Goal: Complete application form

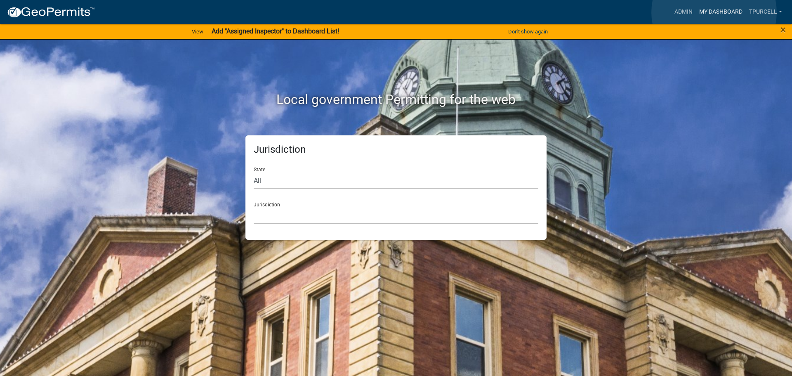
click at [714, 14] on link "My Dashboard" at bounding box center [721, 12] width 50 height 16
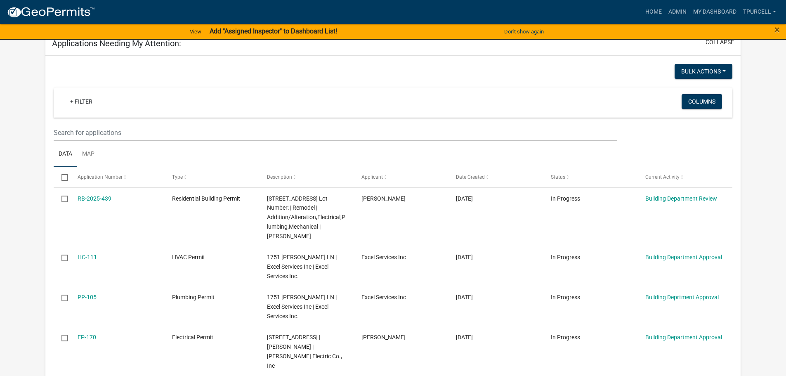
scroll to position [330, 0]
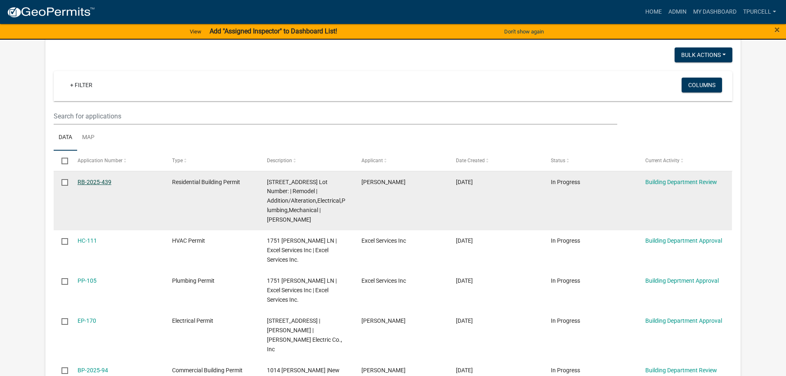
click at [99, 180] on link "RB-2025-439" at bounding box center [95, 182] width 34 height 7
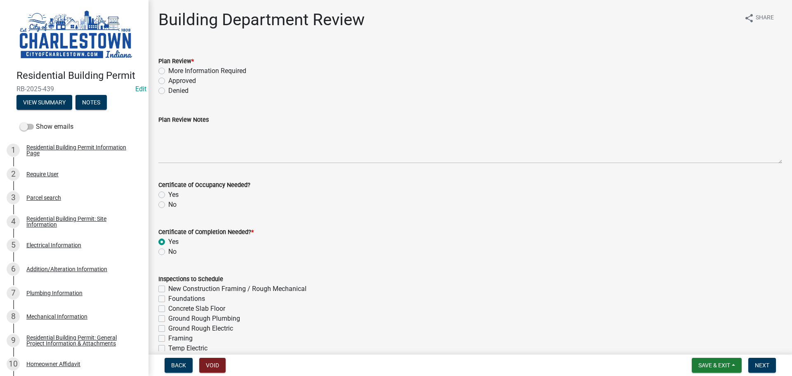
click at [168, 81] on label "Approved" at bounding box center [182, 81] width 28 height 10
click at [168, 81] on input "Approved" at bounding box center [170, 78] width 5 height 5
radio input "true"
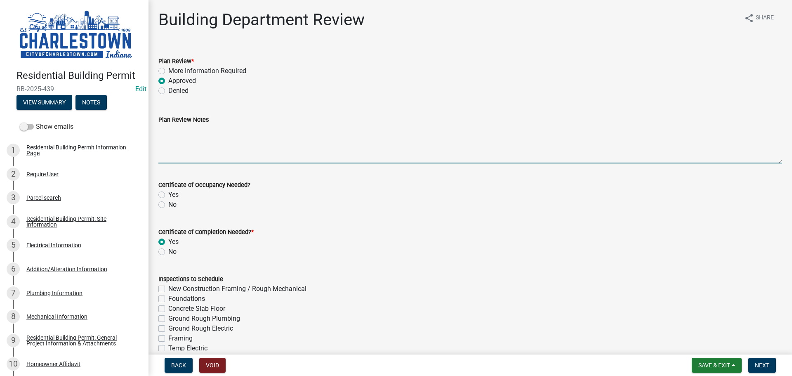
click at [186, 131] on textarea "Plan Review Notes" at bounding box center [470, 144] width 624 height 39
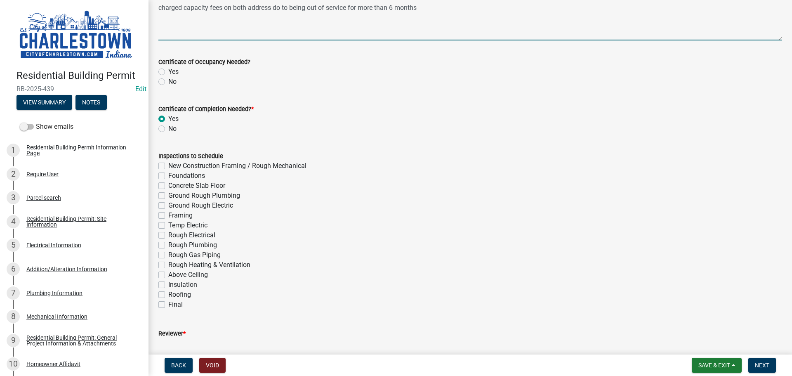
scroll to position [124, 0]
type textarea "charged capacity fees on both address do to being out of service for more than …"
click at [168, 234] on label "Rough Electrical" at bounding box center [191, 234] width 47 height 10
click at [168, 234] on input "Rough Electrical" at bounding box center [170, 231] width 5 height 5
checkbox input "true"
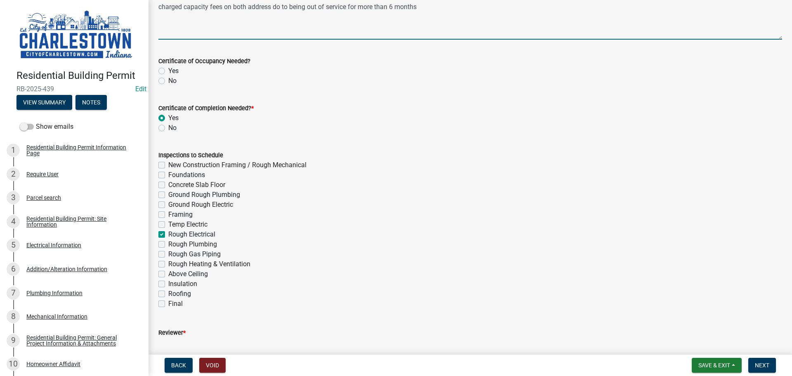
checkbox input "false"
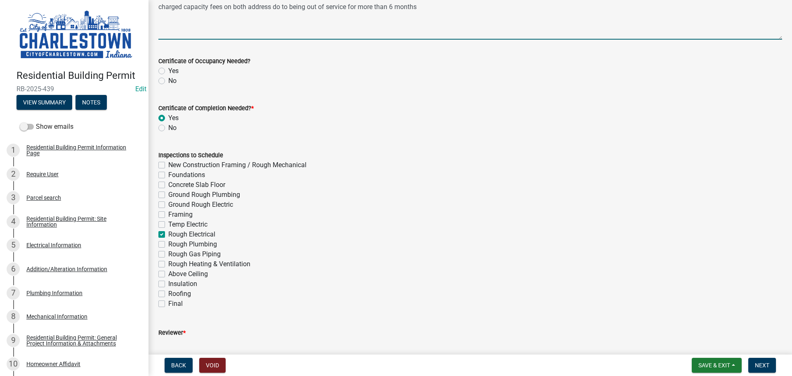
checkbox input "false"
checkbox input "true"
checkbox input "false"
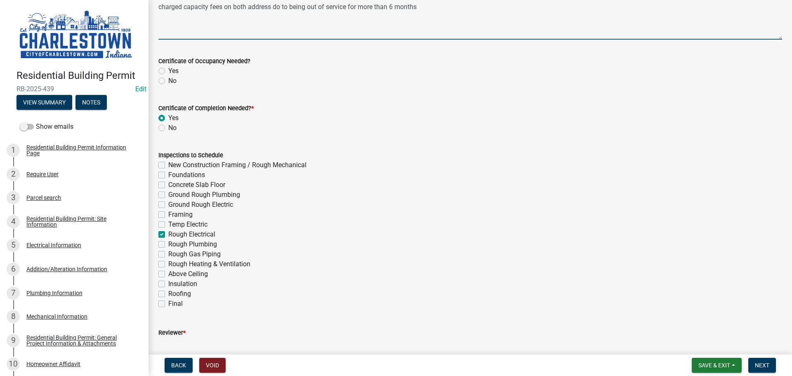
checkbox input "false"
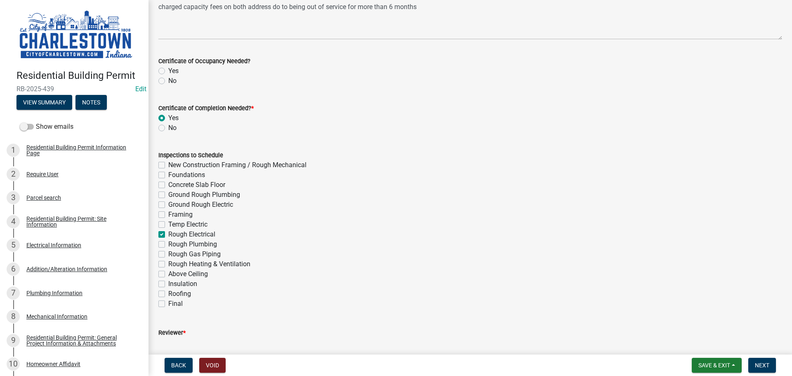
click at [168, 215] on label "Framing" at bounding box center [180, 215] width 24 height 10
click at [168, 215] on input "Framing" at bounding box center [170, 212] width 5 height 5
checkbox input "true"
checkbox input "false"
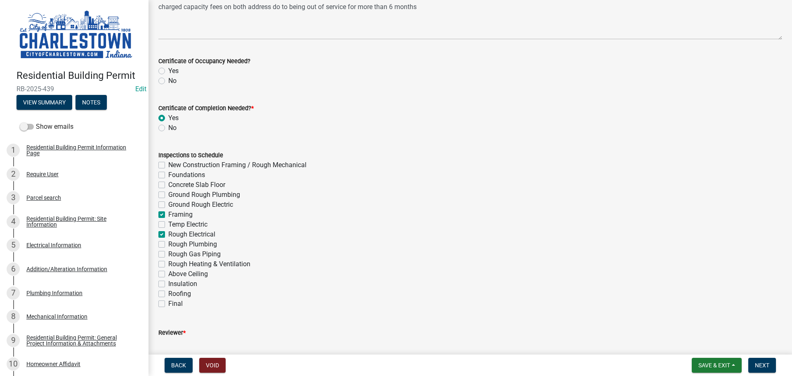
checkbox input "false"
checkbox input "true"
checkbox input "false"
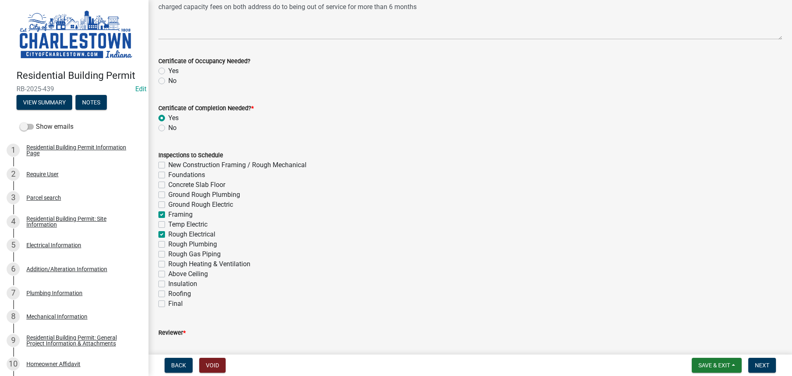
checkbox input "true"
checkbox input "false"
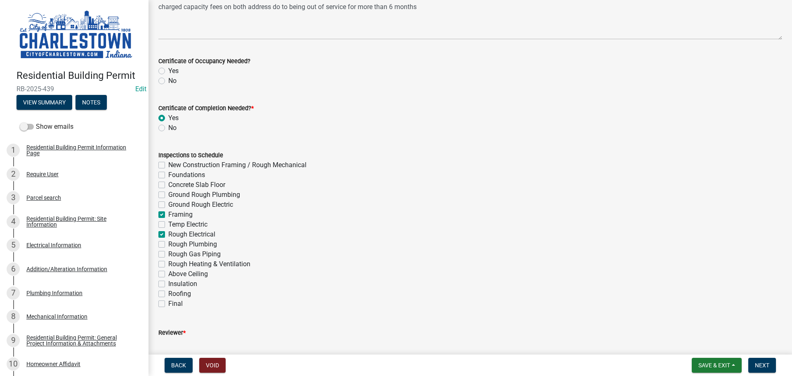
checkbox input "false"
click at [168, 242] on label "Rough Plumbing" at bounding box center [192, 244] width 49 height 10
click at [168, 242] on input "Rough Plumbing" at bounding box center [170, 241] width 5 height 5
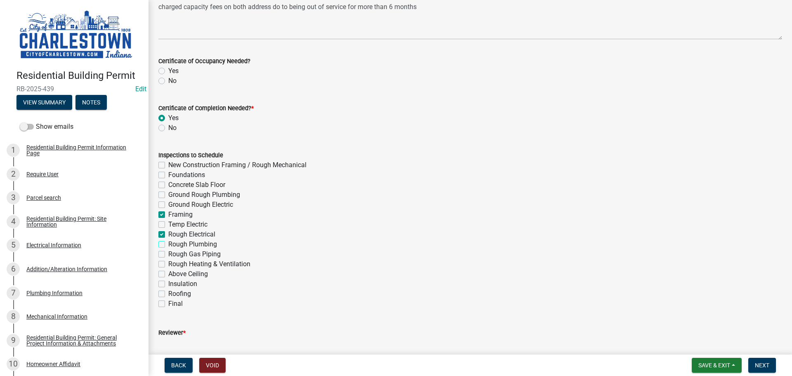
checkbox input "true"
checkbox input "false"
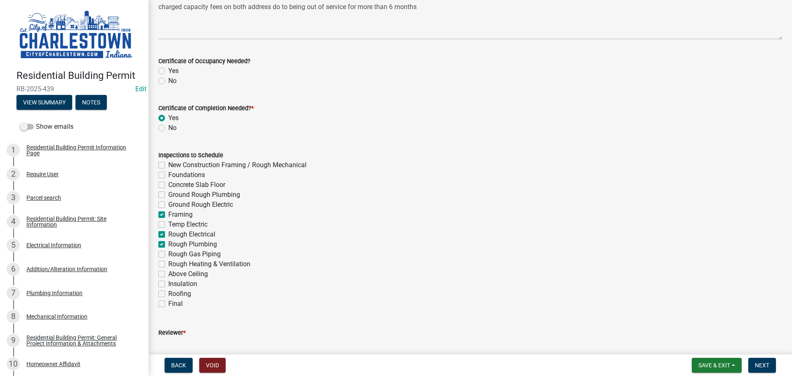
checkbox input "false"
checkbox input "true"
checkbox input "false"
checkbox input "true"
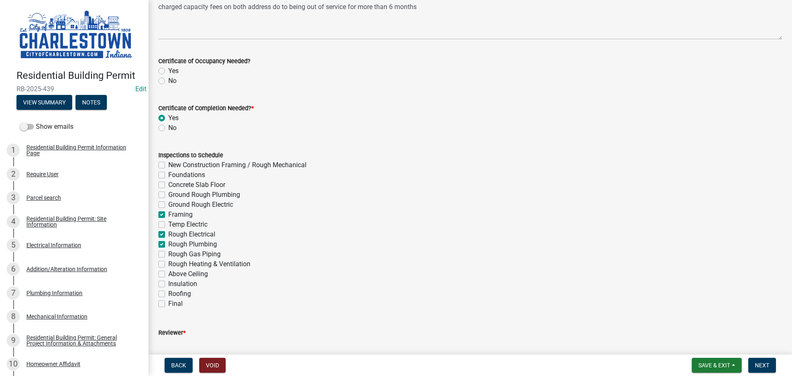
checkbox input "false"
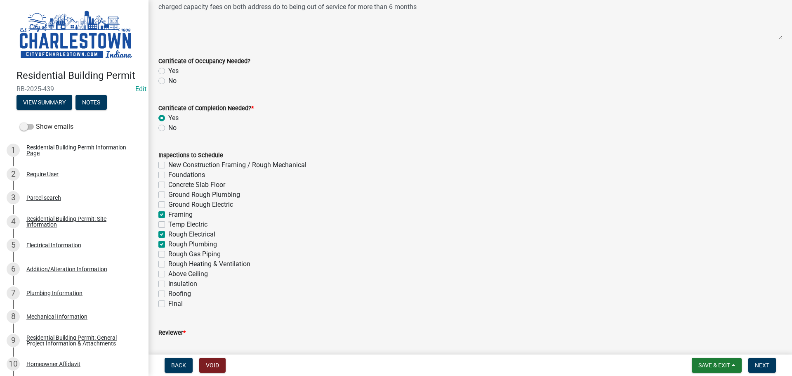
checkbox input "false"
click at [168, 263] on label "Rough Heating & Ventilation" at bounding box center [209, 264] width 82 height 10
click at [168, 263] on input "Rough Heating & Ventilation" at bounding box center [170, 261] width 5 height 5
checkbox input "true"
checkbox input "false"
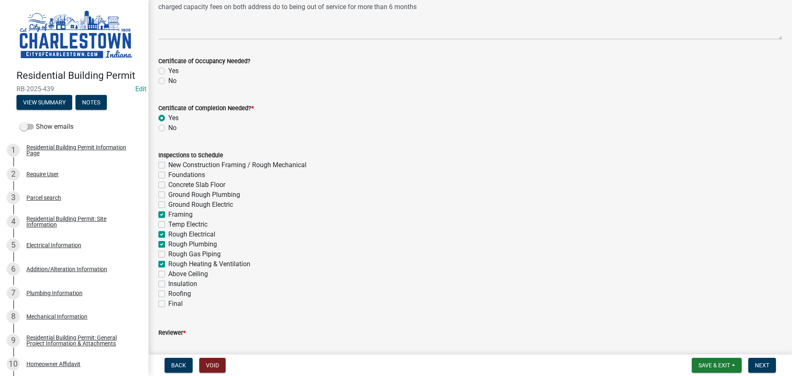
checkbox input "false"
checkbox input "true"
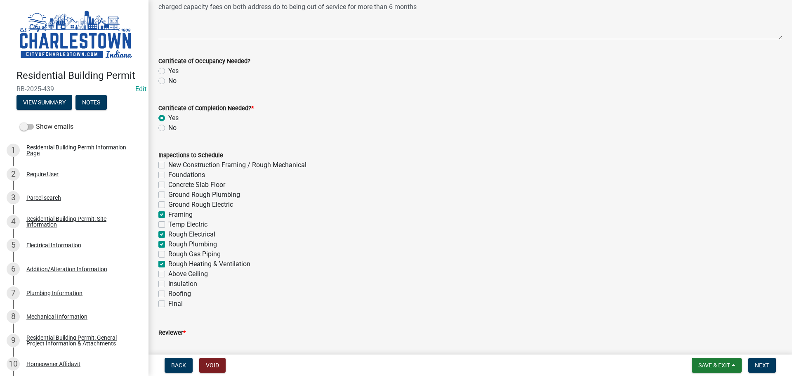
checkbox input "false"
checkbox input "true"
checkbox input "false"
checkbox input "true"
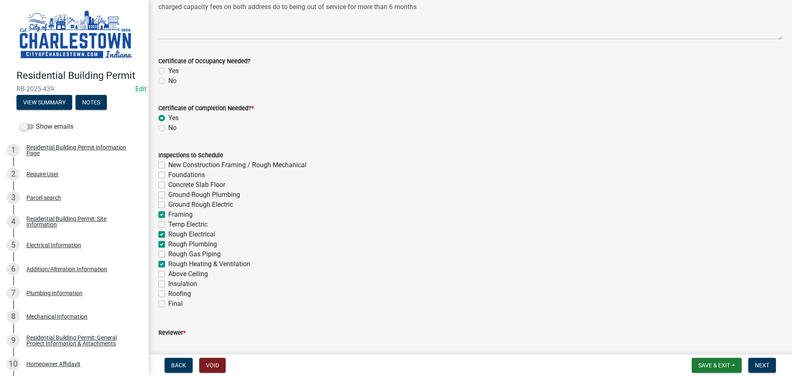
checkbox input "false"
click at [168, 303] on label "Final" at bounding box center [175, 304] width 14 height 10
click at [168, 303] on input "Final" at bounding box center [170, 301] width 5 height 5
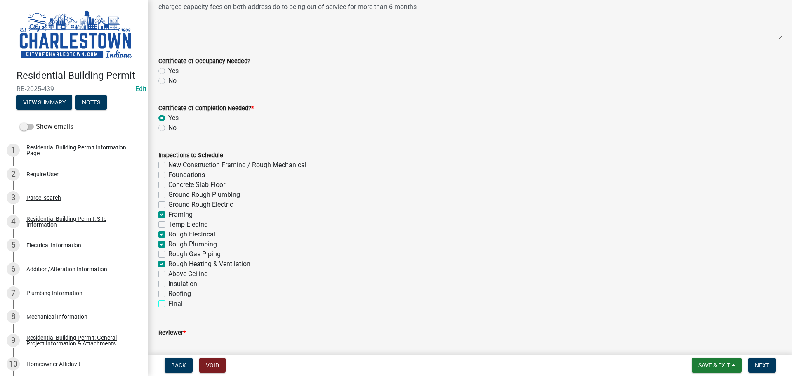
checkbox input "true"
checkbox input "false"
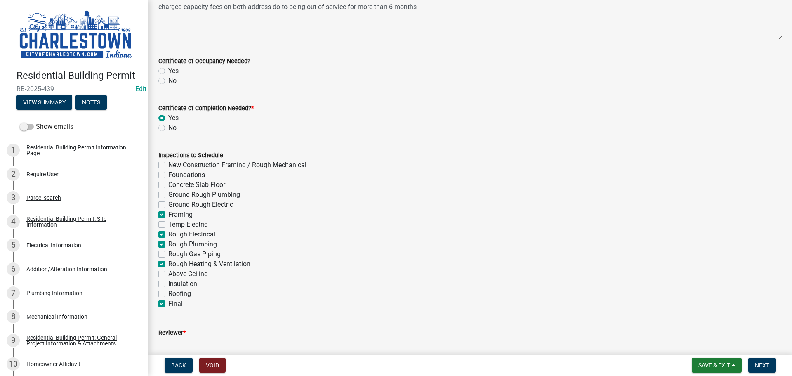
checkbox input "false"
checkbox input "true"
checkbox input "false"
checkbox input "true"
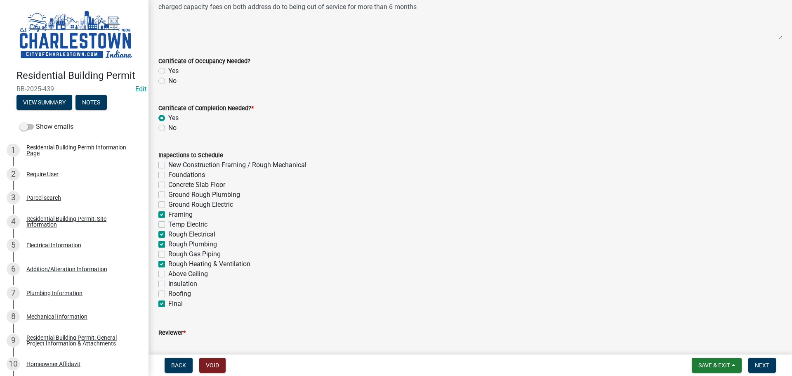
checkbox input "false"
checkbox input "true"
checkbox input "false"
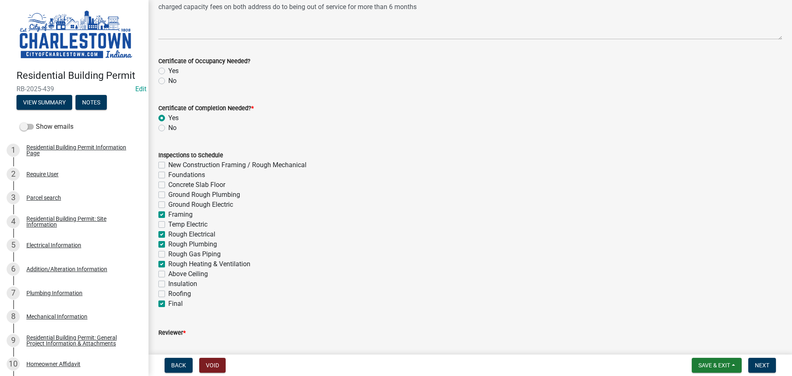
checkbox input "true"
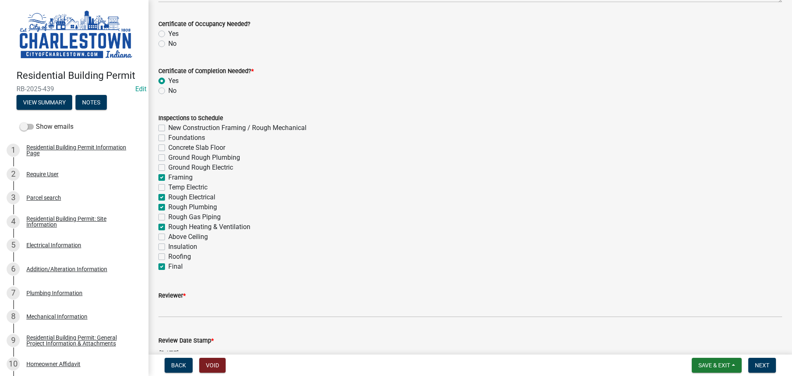
scroll to position [206, 0]
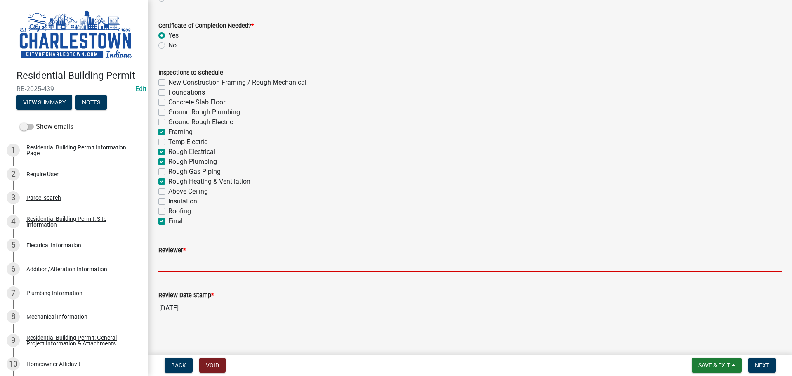
click at [176, 262] on input "Reviewer *" at bounding box center [470, 263] width 624 height 17
type input "[PERSON_NAME] "TUBBY" [PERSON_NAME]"
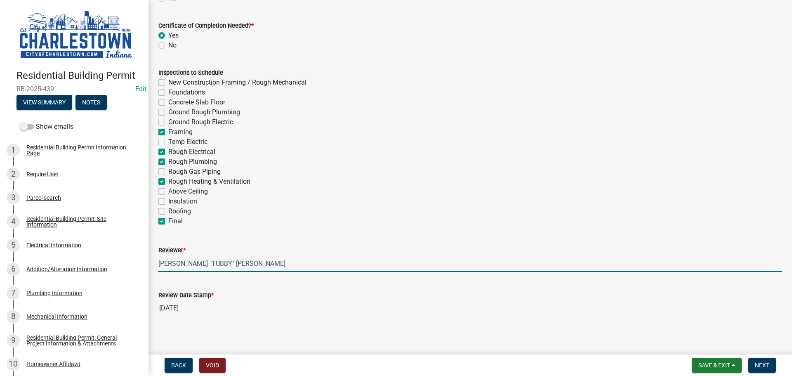
scroll to position [210, 0]
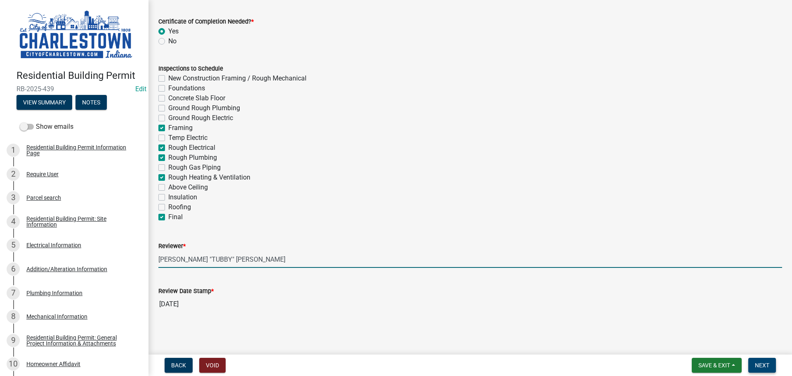
click at [768, 363] on span "Next" at bounding box center [762, 365] width 14 height 7
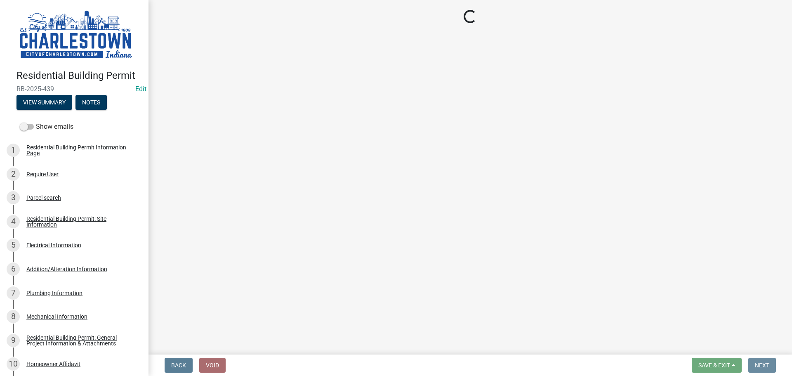
scroll to position [0, 0]
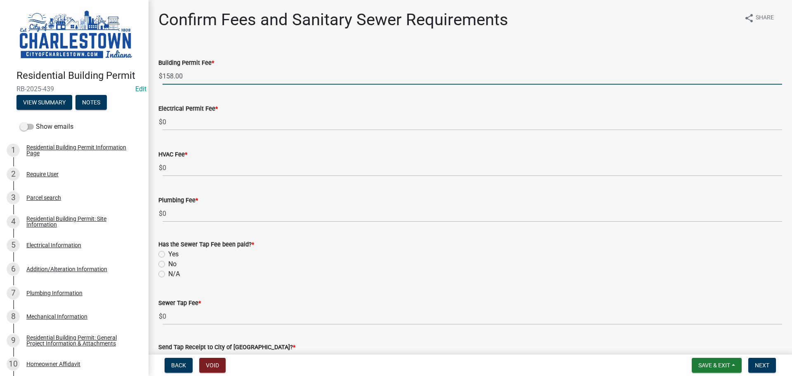
drag, startPoint x: 190, startPoint y: 75, endPoint x: 207, endPoint y: 76, distance: 17.3
click at [190, 75] on input "158.00" at bounding box center [473, 76] width 620 height 17
type input "1"
click at [187, 77] on input "158.00" at bounding box center [473, 76] width 620 height 17
type input "1"
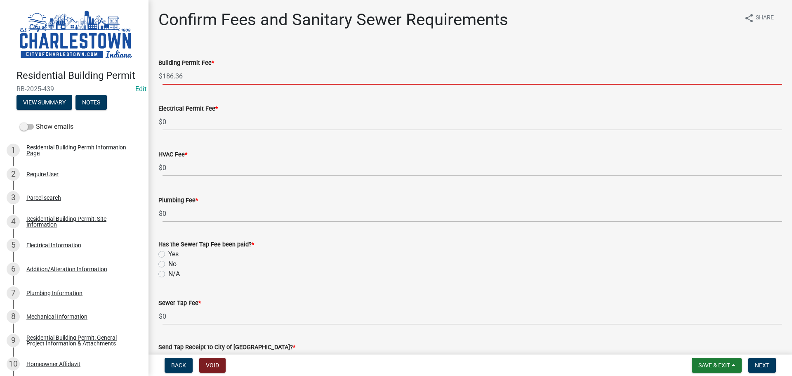
type input "186.36"
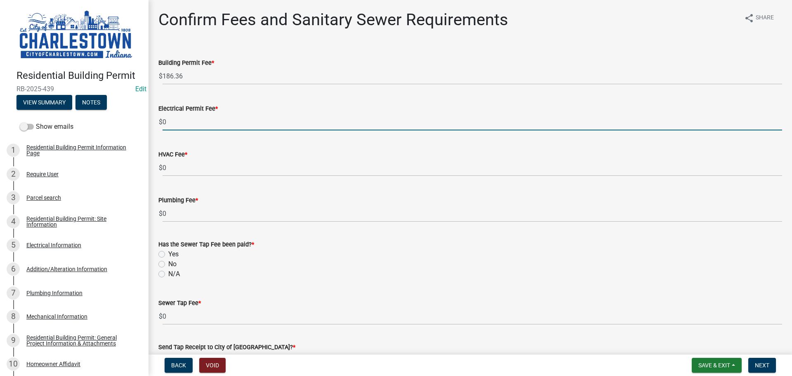
click at [190, 124] on input "0" at bounding box center [473, 121] width 620 height 17
type input "275.00"
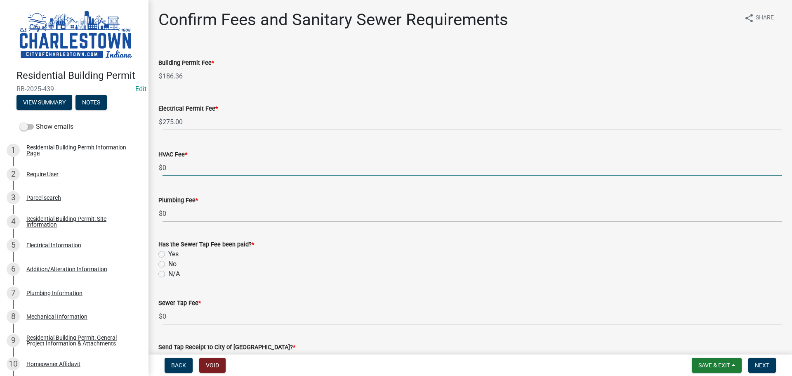
click at [193, 161] on input "0" at bounding box center [473, 167] width 620 height 17
type input "200.00"
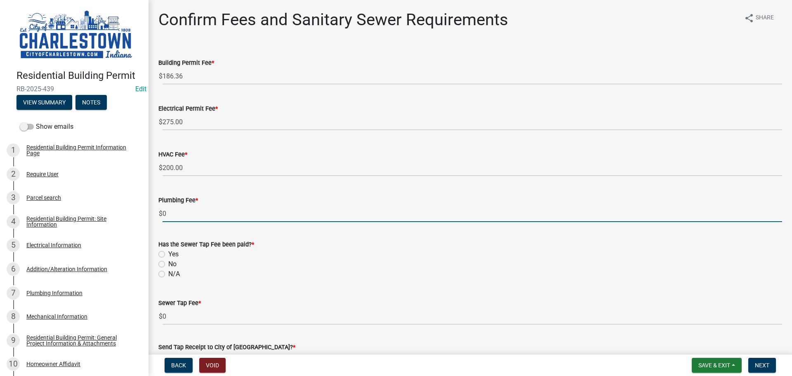
click at [184, 215] on input "0" at bounding box center [473, 213] width 620 height 17
type input "270.00"
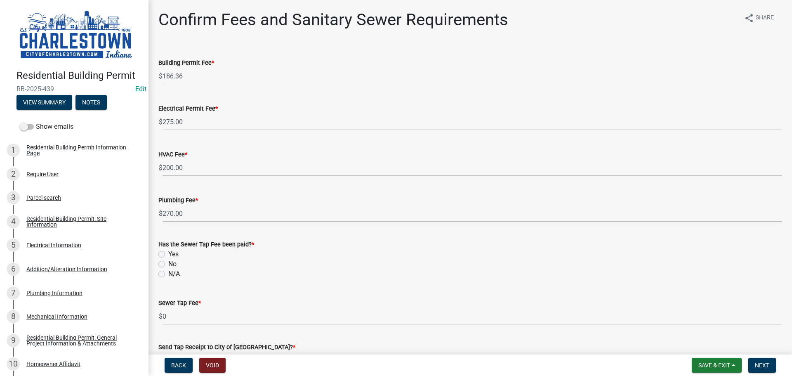
click at [168, 265] on label "No" at bounding box center [172, 264] width 8 height 10
click at [168, 265] on input "No" at bounding box center [170, 261] width 5 height 5
radio input "true"
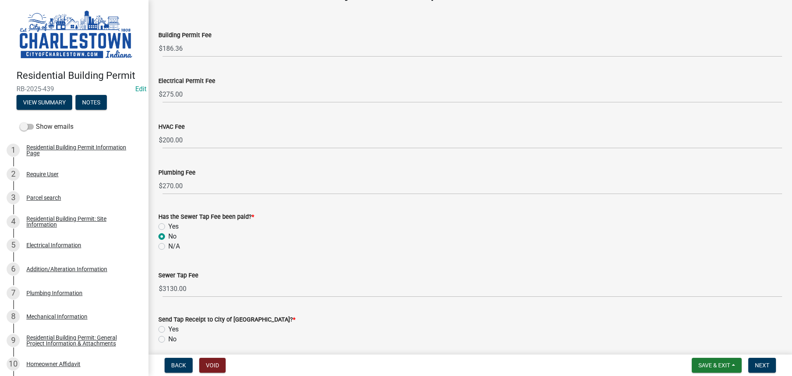
scroll to position [41, 0]
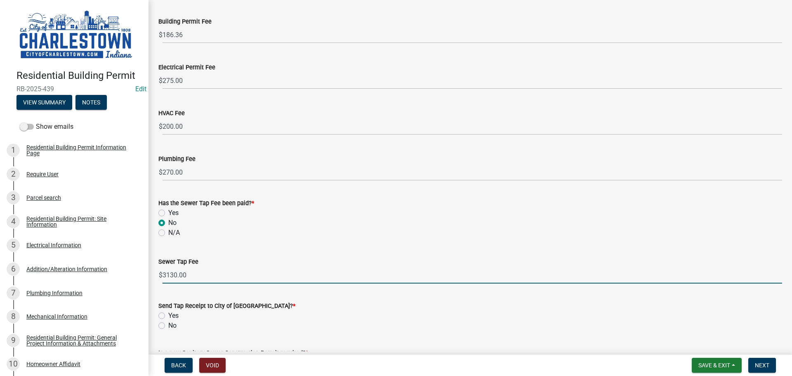
click at [176, 275] on input "3130.00" at bounding box center [473, 275] width 620 height 17
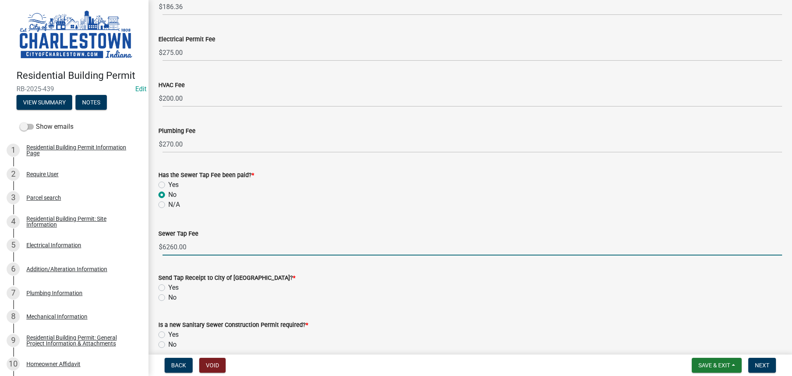
scroll to position [83, 0]
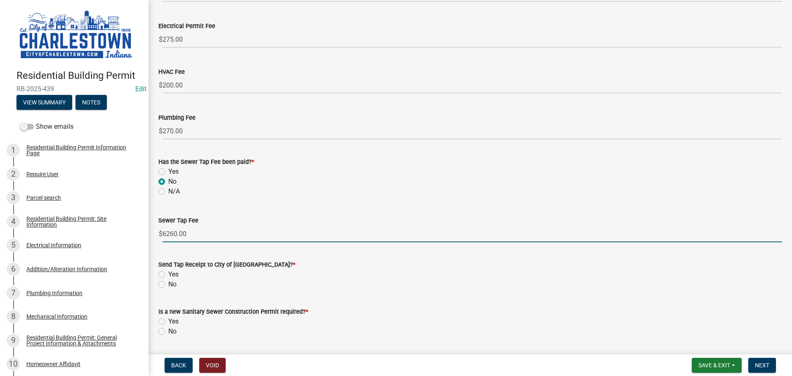
type input "6260.00"
click at [168, 283] on label "No" at bounding box center [172, 284] width 8 height 10
click at [168, 283] on input "No" at bounding box center [170, 281] width 5 height 5
radio input "true"
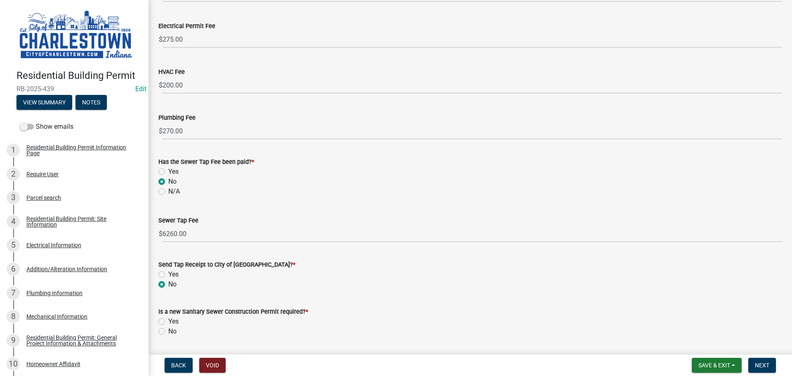
click at [168, 331] on label "No" at bounding box center [172, 331] width 8 height 10
click at [168, 331] on input "No" at bounding box center [170, 328] width 5 height 5
radio input "true"
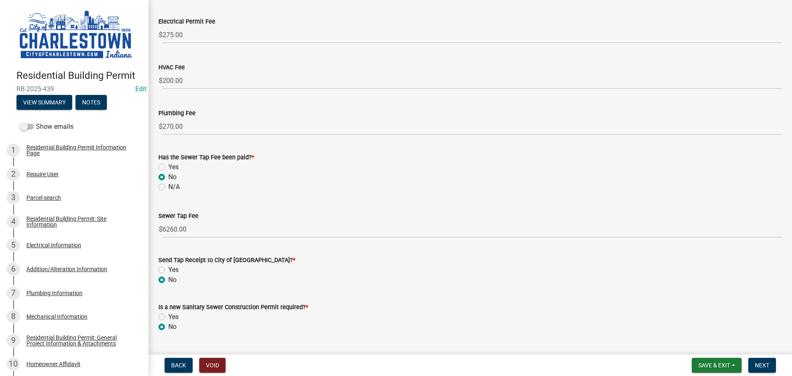
scroll to position [107, 0]
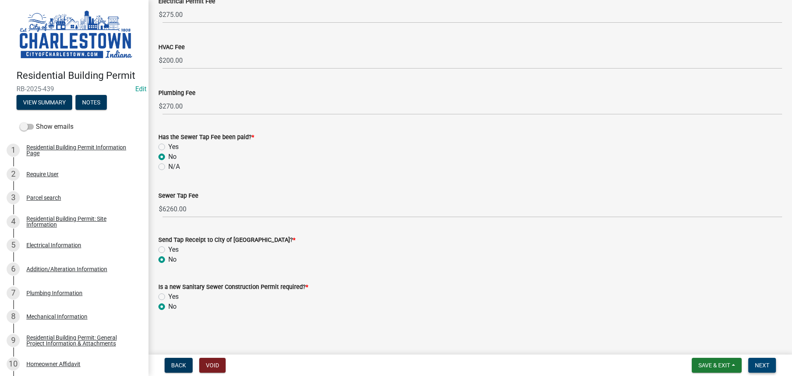
click at [761, 362] on span "Next" at bounding box center [762, 365] width 14 height 7
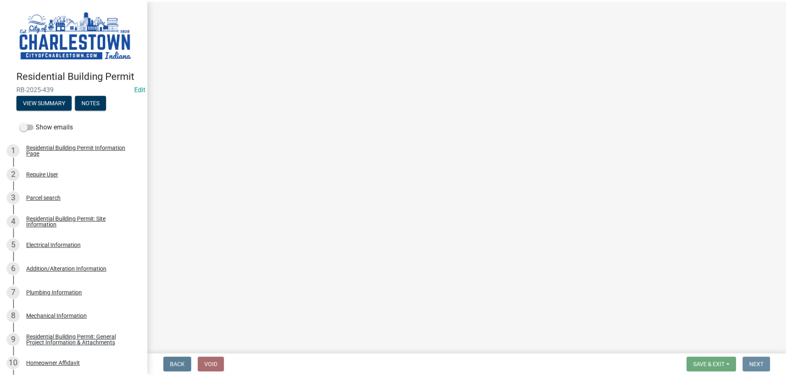
scroll to position [0, 0]
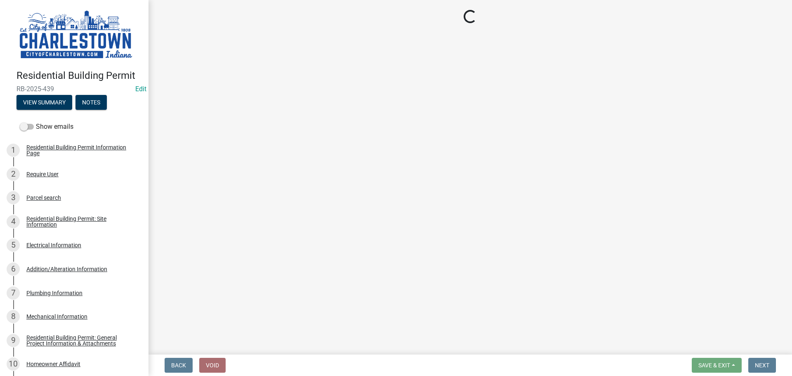
select select "3: 3"
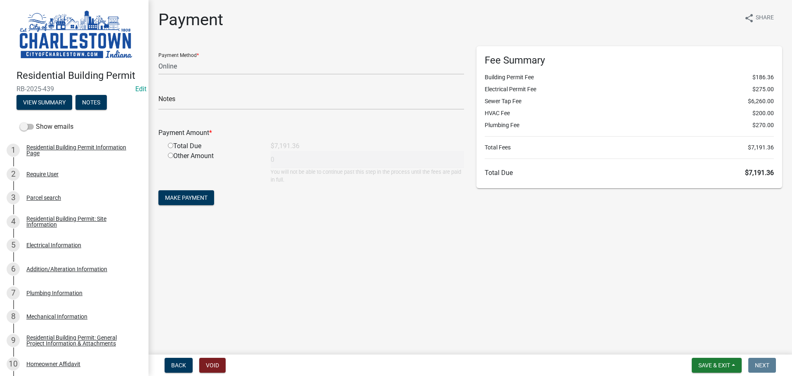
click at [172, 144] on input "radio" at bounding box center [170, 145] width 5 height 5
radio input "true"
type input "7191.36"
click at [713, 364] on span "Save & Exit" at bounding box center [715, 365] width 32 height 7
click at [703, 342] on button "Save & Exit" at bounding box center [709, 344] width 66 height 20
